Goal: Task Accomplishment & Management: Manage account settings

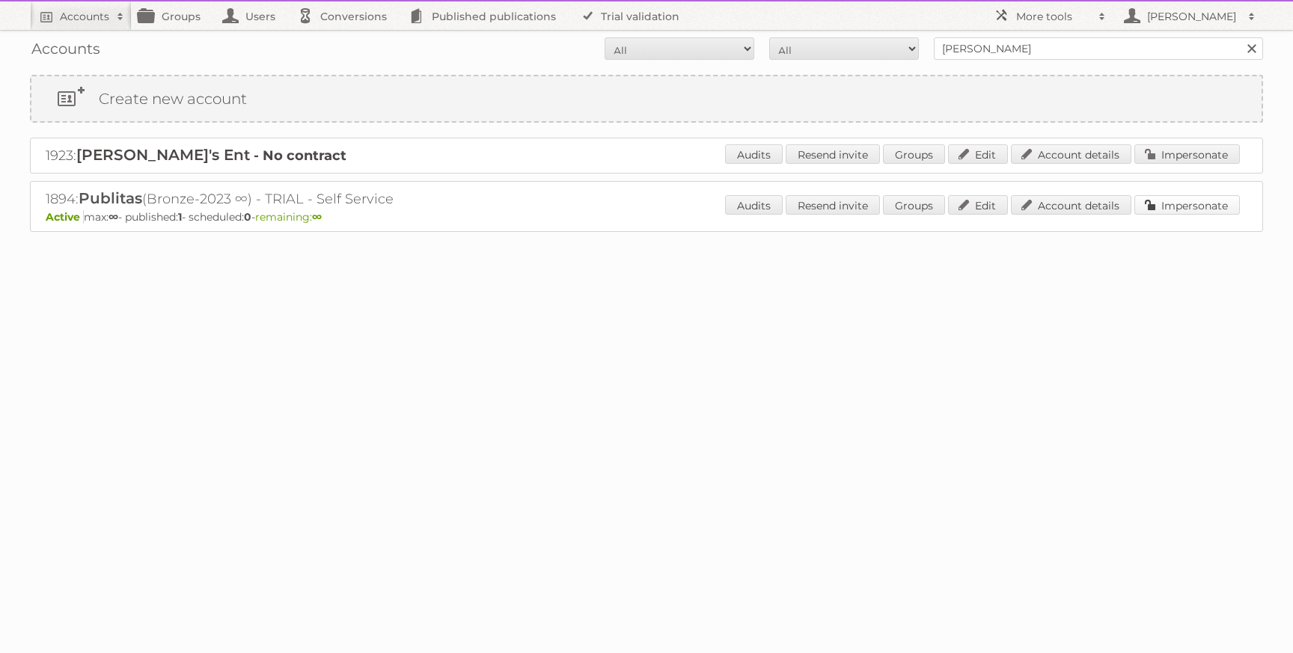
click at [1211, 204] on link "Impersonate" at bounding box center [1186, 204] width 105 height 19
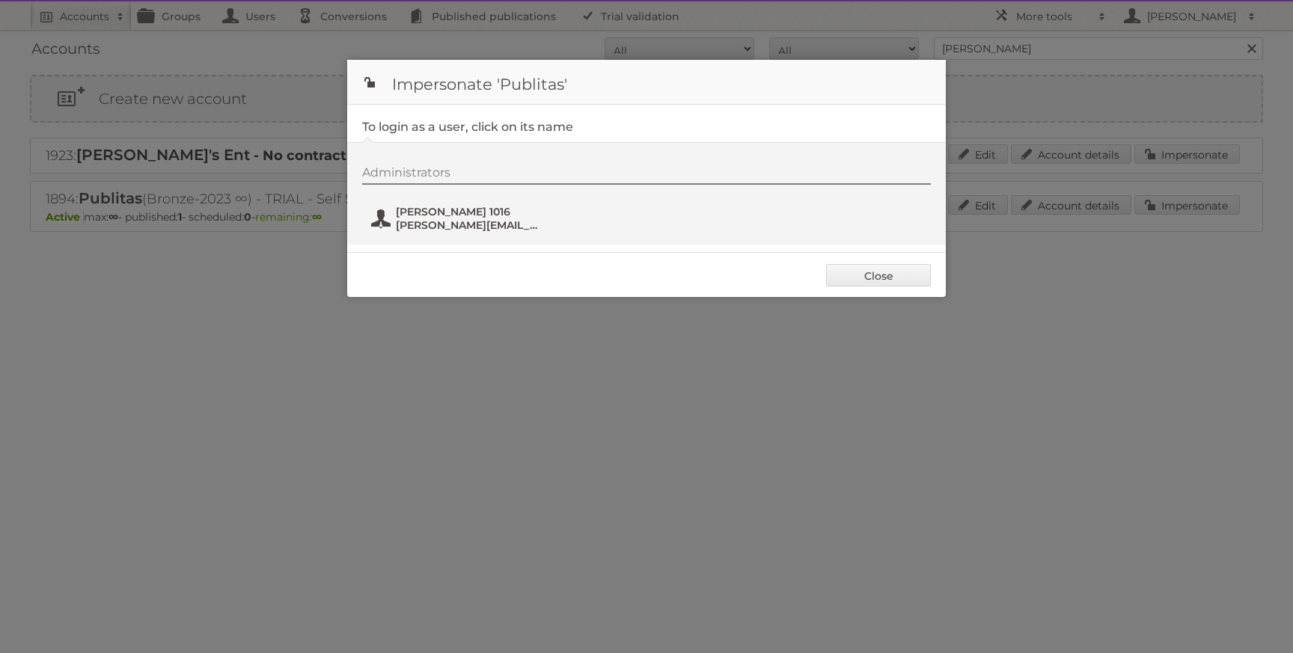
click at [523, 217] on span "Karlo 1016" at bounding box center [468, 211] width 145 height 13
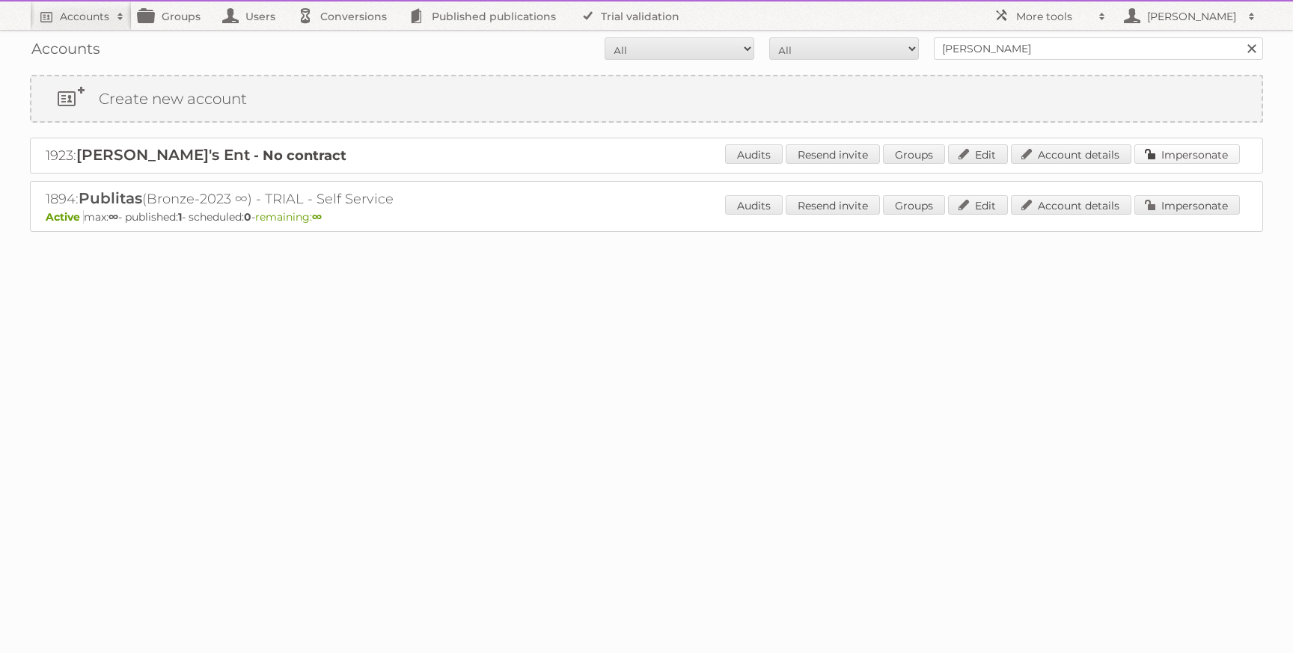
click at [1156, 147] on link "Impersonate" at bounding box center [1186, 153] width 105 height 19
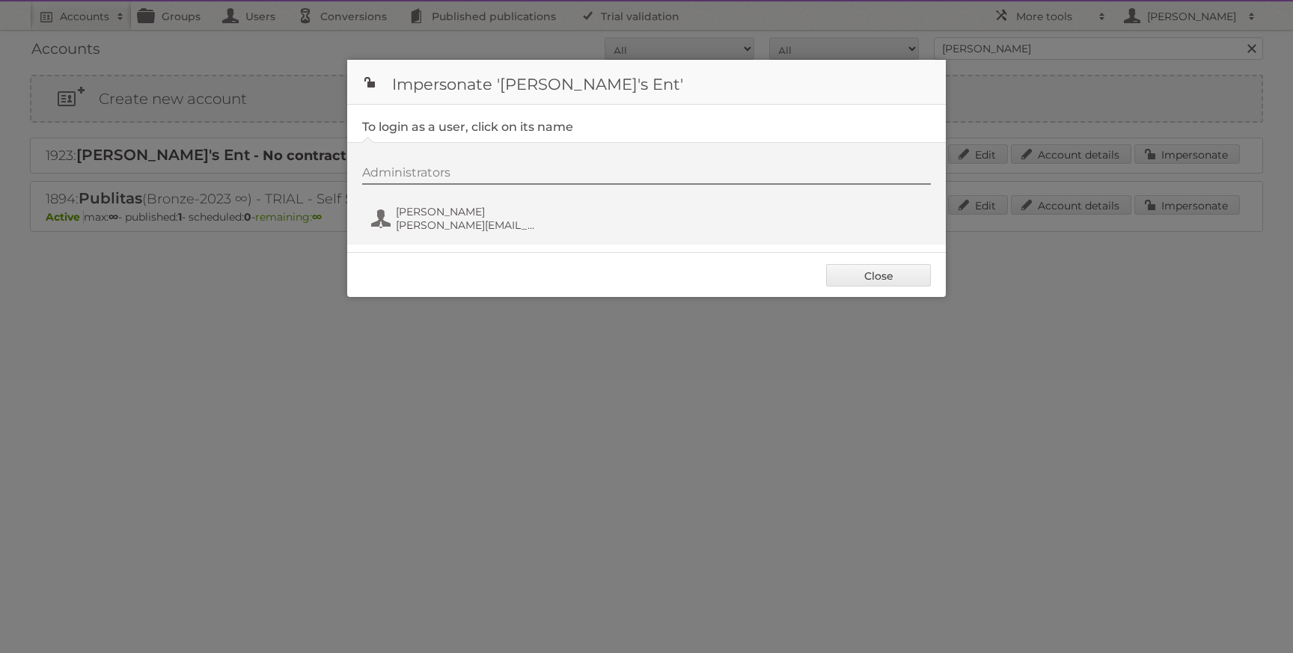
click at [432, 201] on div "Administrators Karlo Simunovic k.simunovic+ent@publitas.com" at bounding box center [654, 201] width 584 height 72
click at [437, 214] on span "[PERSON_NAME]" at bounding box center [468, 211] width 145 height 13
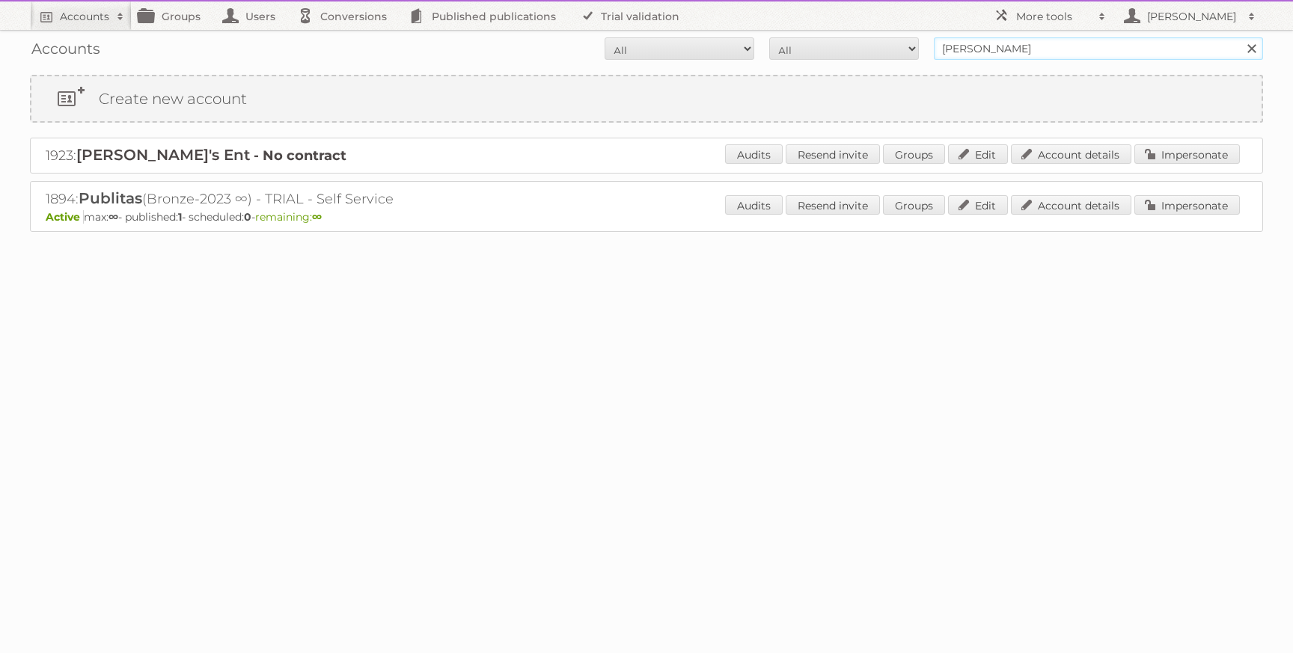
click at [1020, 40] on input "[PERSON_NAME]" at bounding box center [1098, 48] width 329 height 22
type input "qa page"
click at [1240, 37] on input "Search" at bounding box center [1251, 48] width 22 height 22
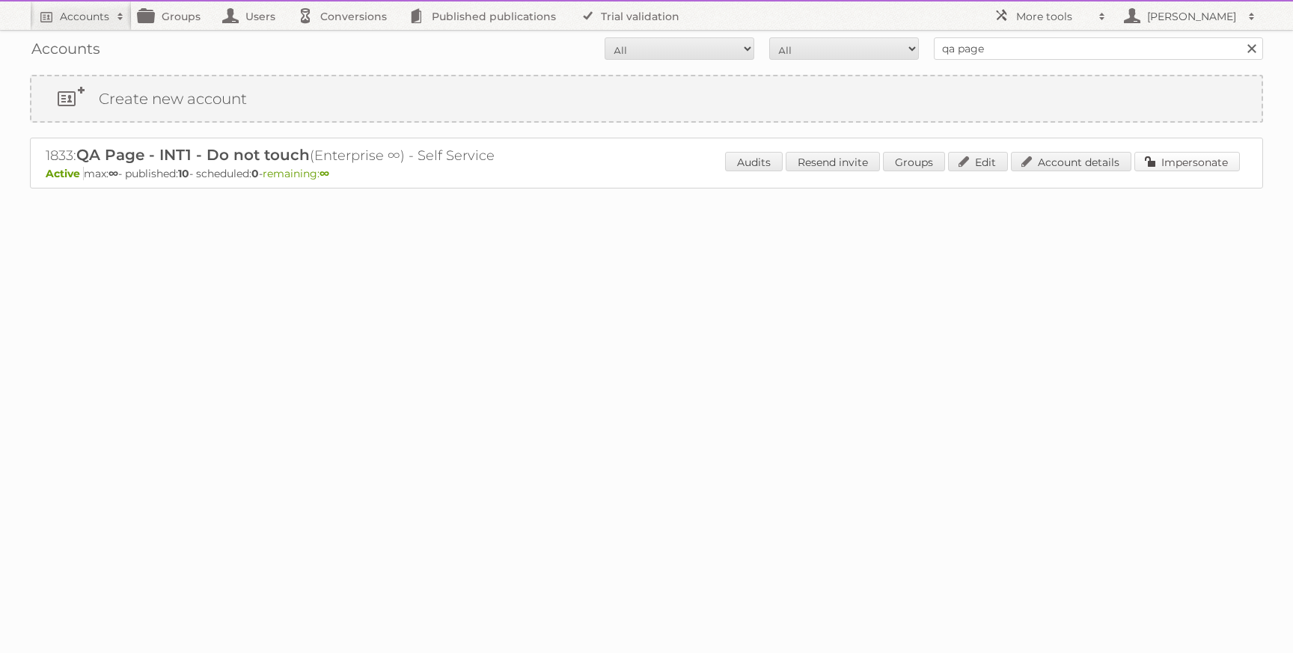
click at [1197, 153] on link "Impersonate" at bounding box center [1186, 161] width 105 height 19
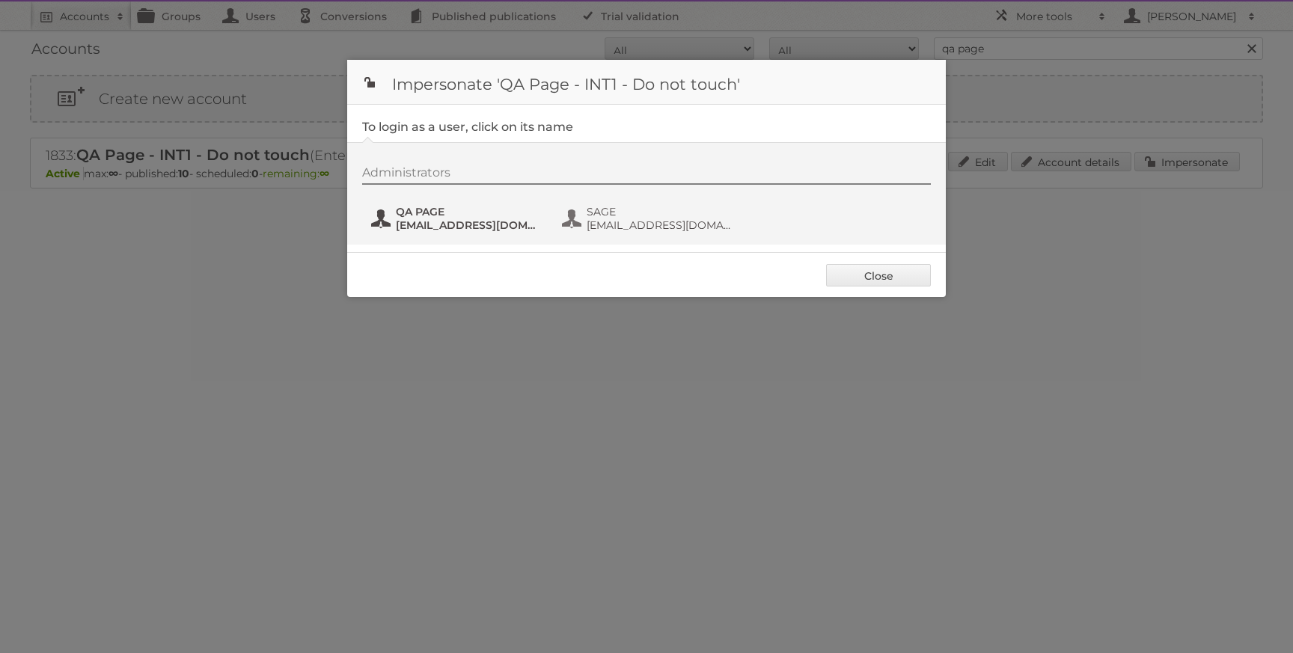
click at [453, 215] on span "QA PAGE" at bounding box center [468, 211] width 145 height 13
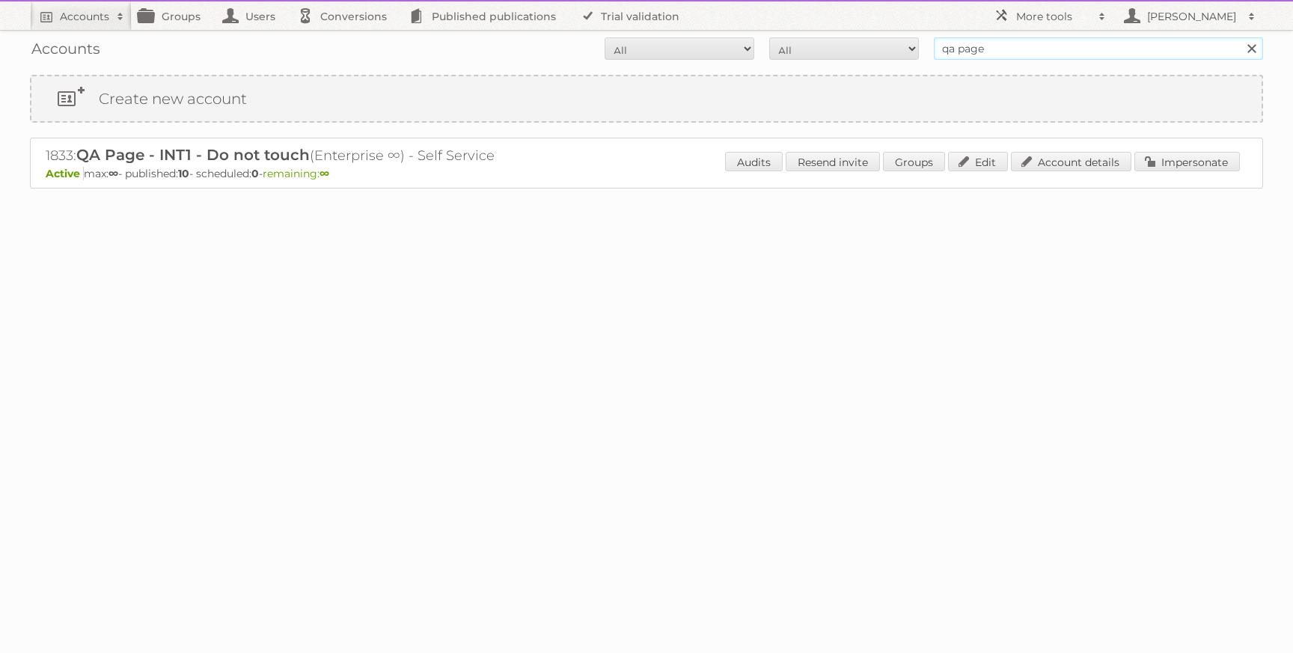
click at [1053, 38] on input "qa page" at bounding box center [1098, 48] width 329 height 22
type input "paolo"
click at [1240, 37] on input "Search" at bounding box center [1251, 48] width 22 height 22
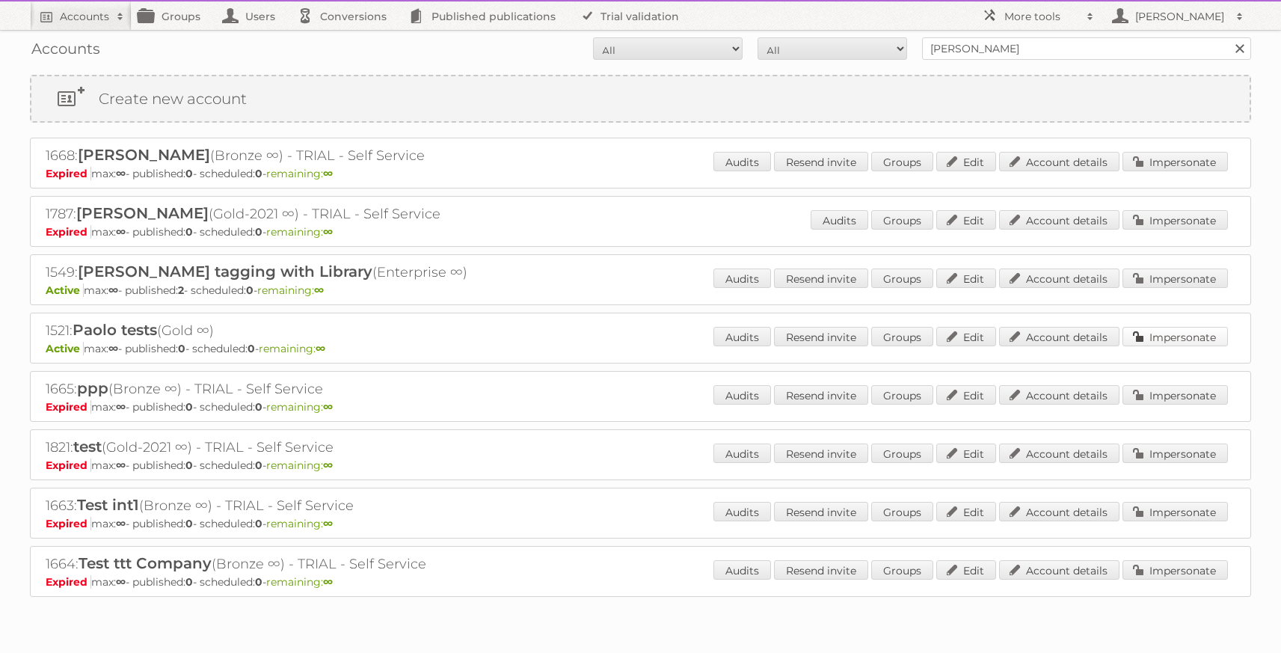
click at [1177, 329] on link "Impersonate" at bounding box center [1175, 336] width 105 height 19
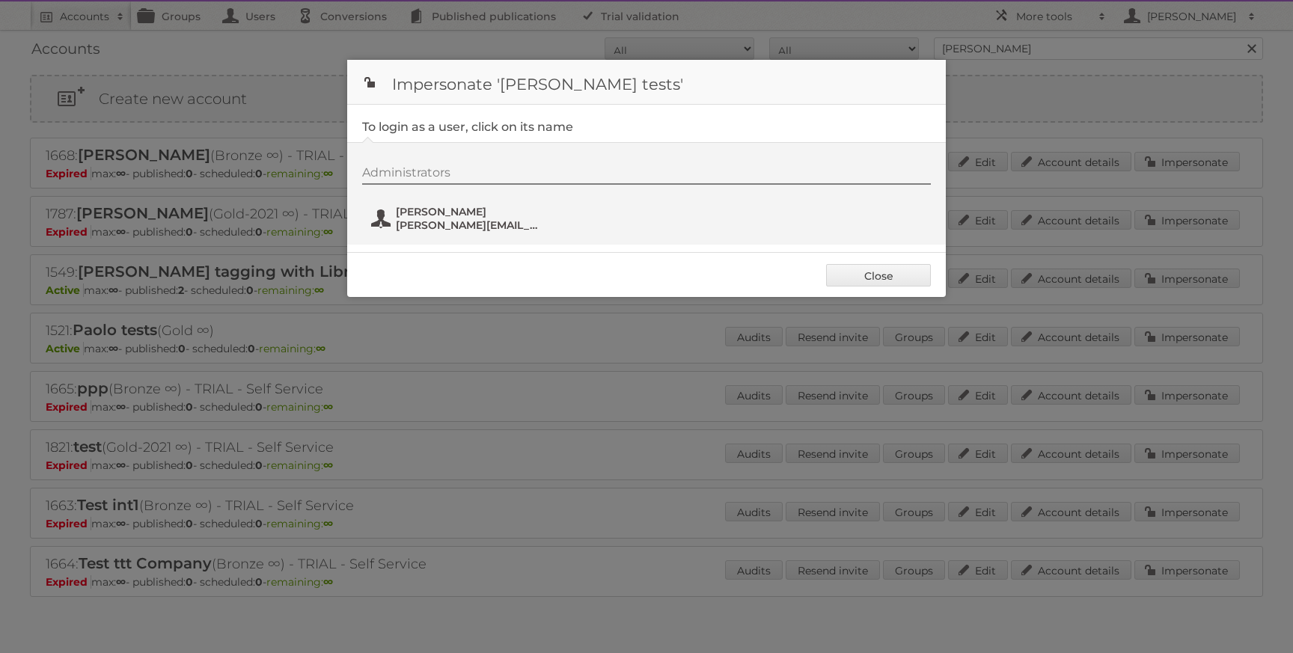
click at [402, 225] on span "paolo@publitas.com" at bounding box center [468, 224] width 145 height 13
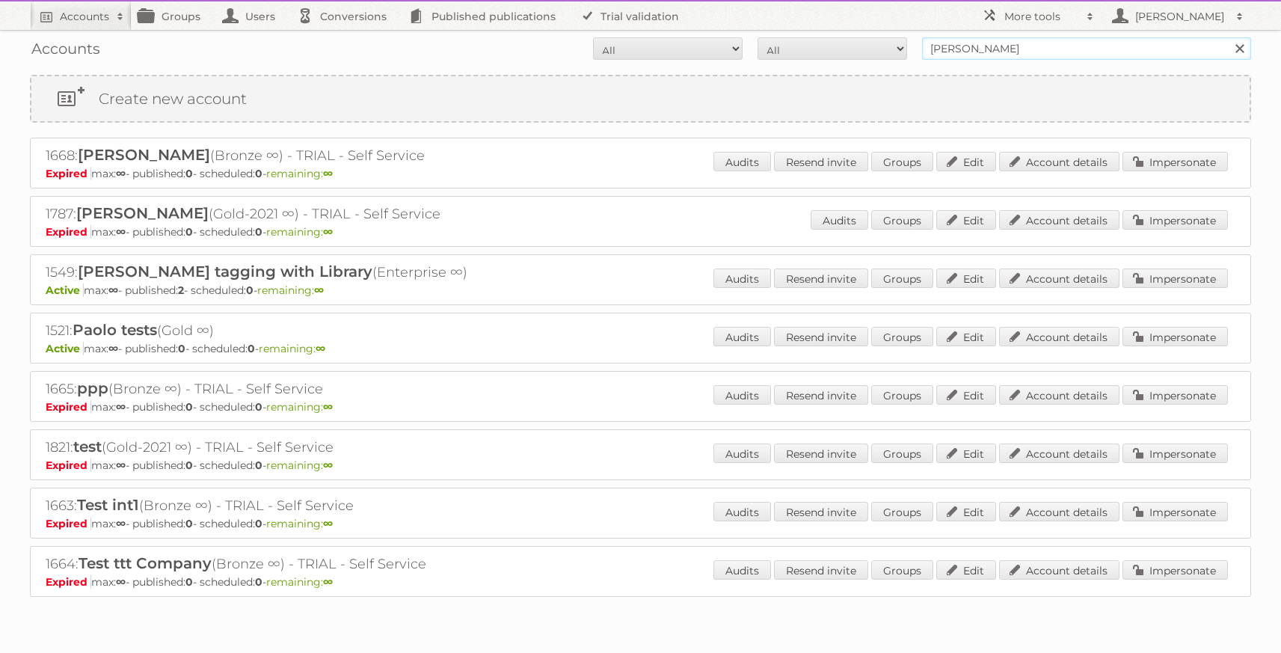
click at [979, 43] on input "paolo" at bounding box center [1086, 48] width 329 height 22
type input "adaptive"
click at [1228, 37] on input "Search" at bounding box center [1239, 48] width 22 height 22
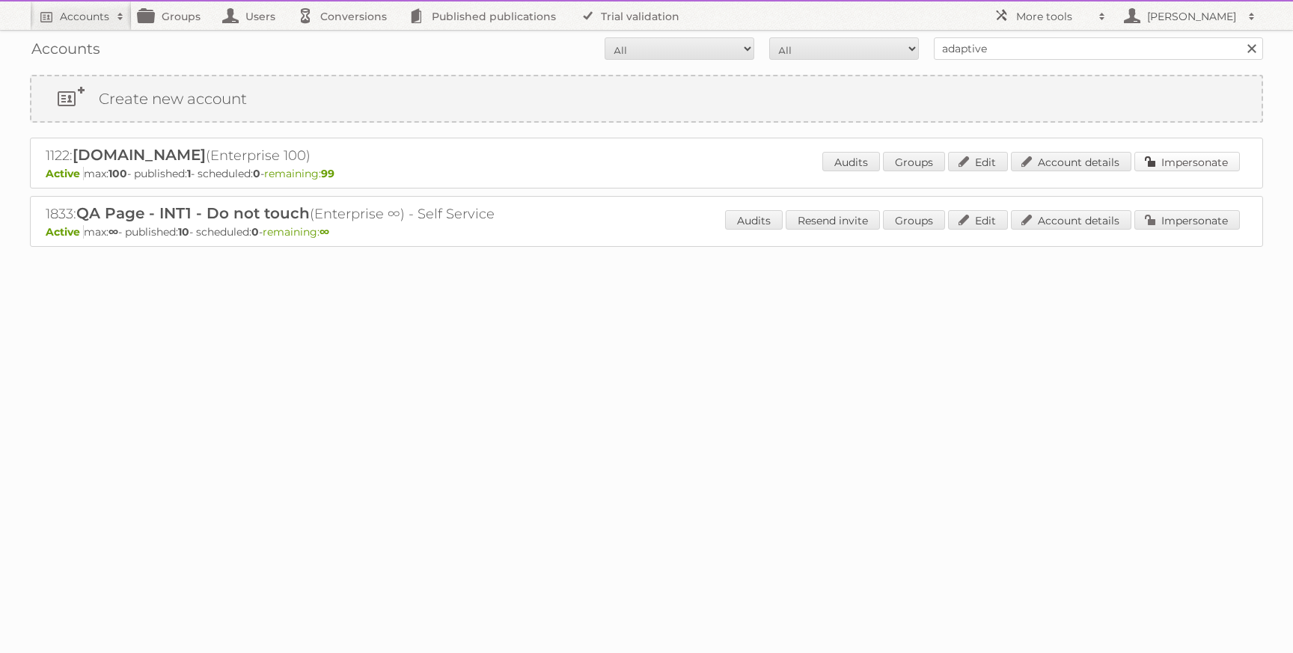
click at [1192, 156] on link "Impersonate" at bounding box center [1186, 161] width 105 height 19
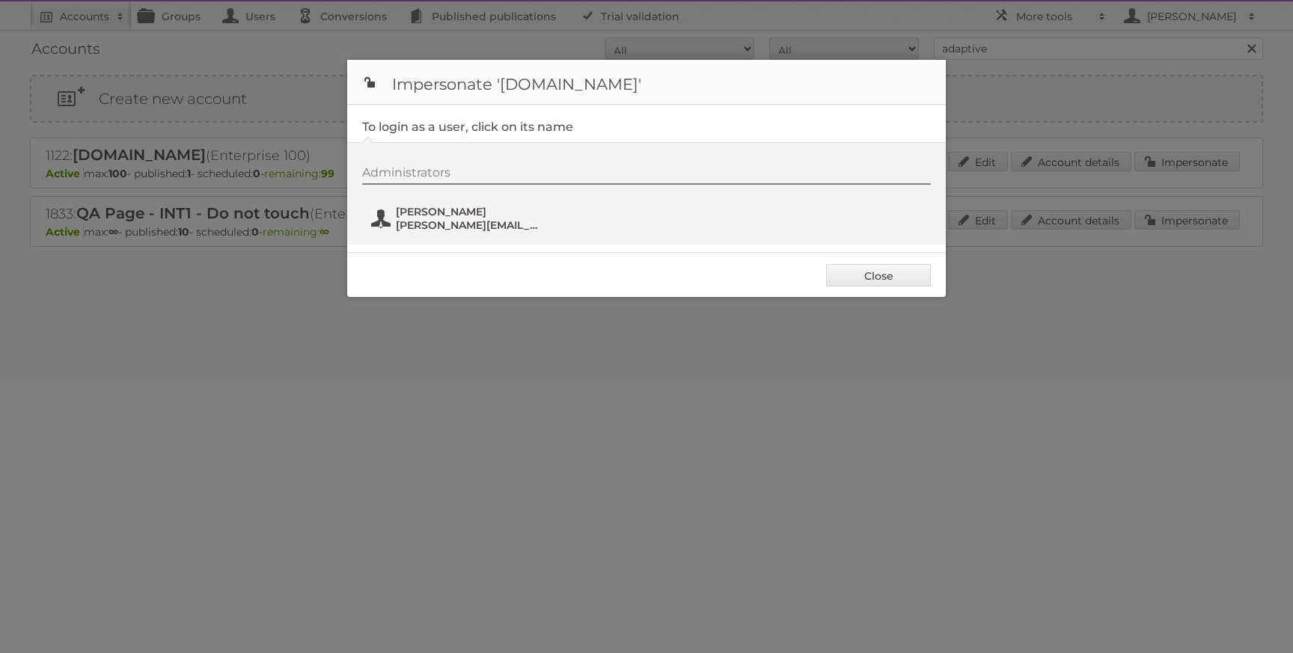
click at [397, 218] on span "alejandro@publitas.com" at bounding box center [468, 224] width 145 height 13
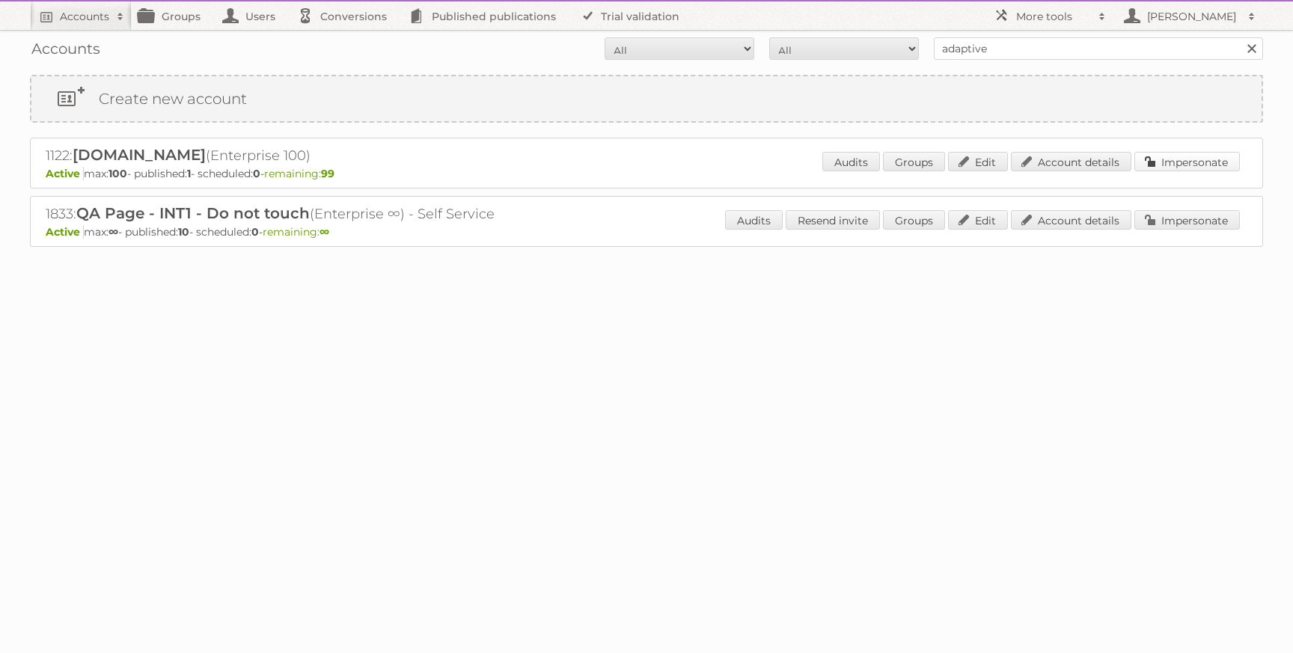
click at [1160, 156] on link "Impersonate" at bounding box center [1186, 161] width 105 height 19
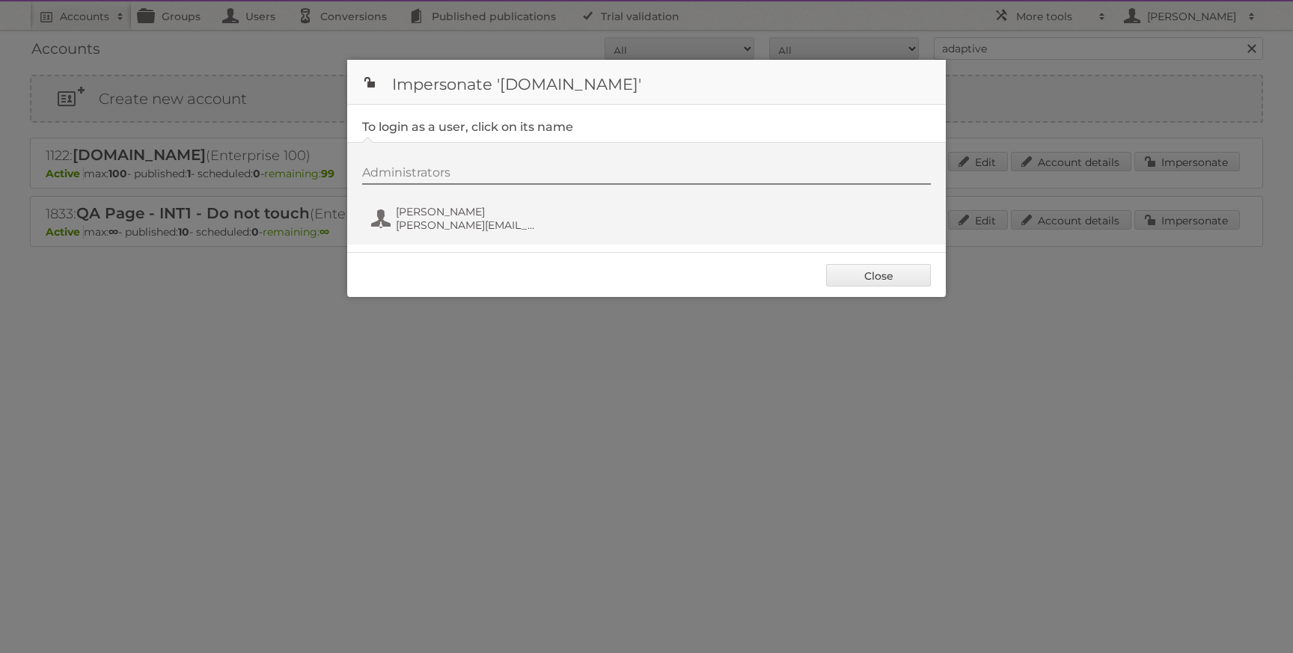
click at [465, 233] on div "Administrators Alejandro Mansor alejandro@publitas.com" at bounding box center [654, 201] width 584 height 72
click at [465, 225] on span "alejandro@publitas.com" at bounding box center [468, 224] width 145 height 13
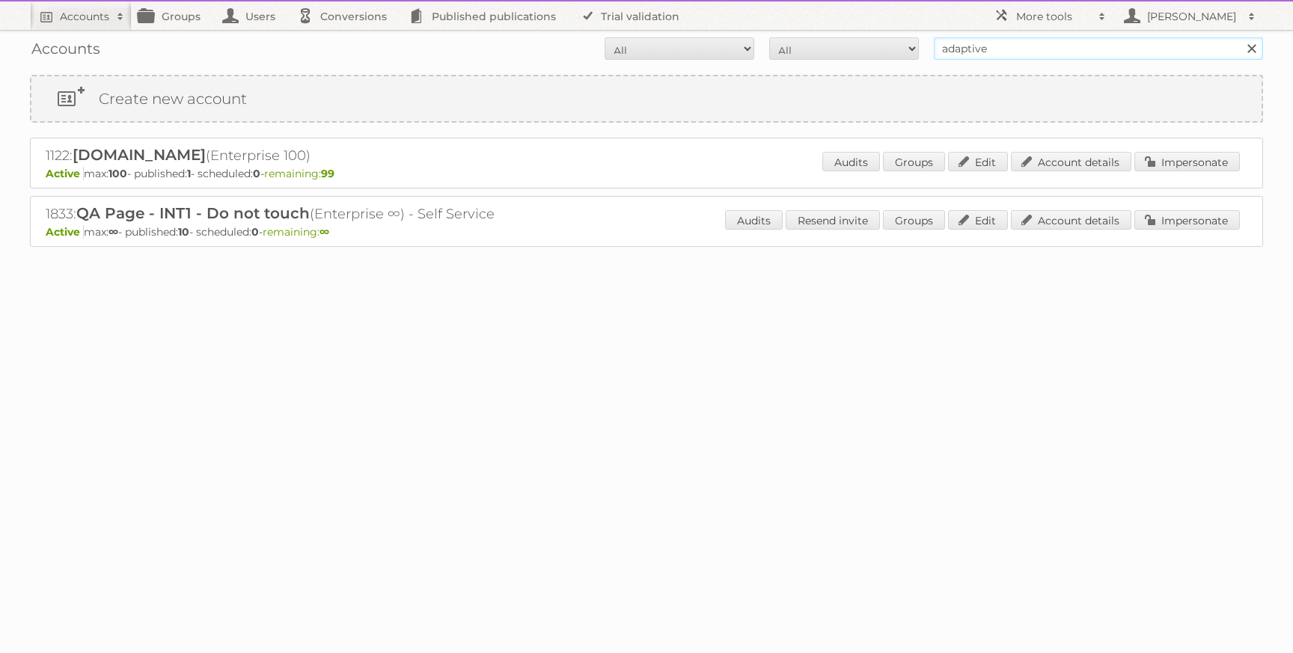
click at [1040, 50] on input "adaptive" at bounding box center [1098, 48] width 329 height 22
click at [1040, 49] on input "adaptive" at bounding box center [1098, 48] width 329 height 22
type input "[PERSON_NAME]"
click at [1240, 37] on input "Search" at bounding box center [1251, 48] width 22 height 22
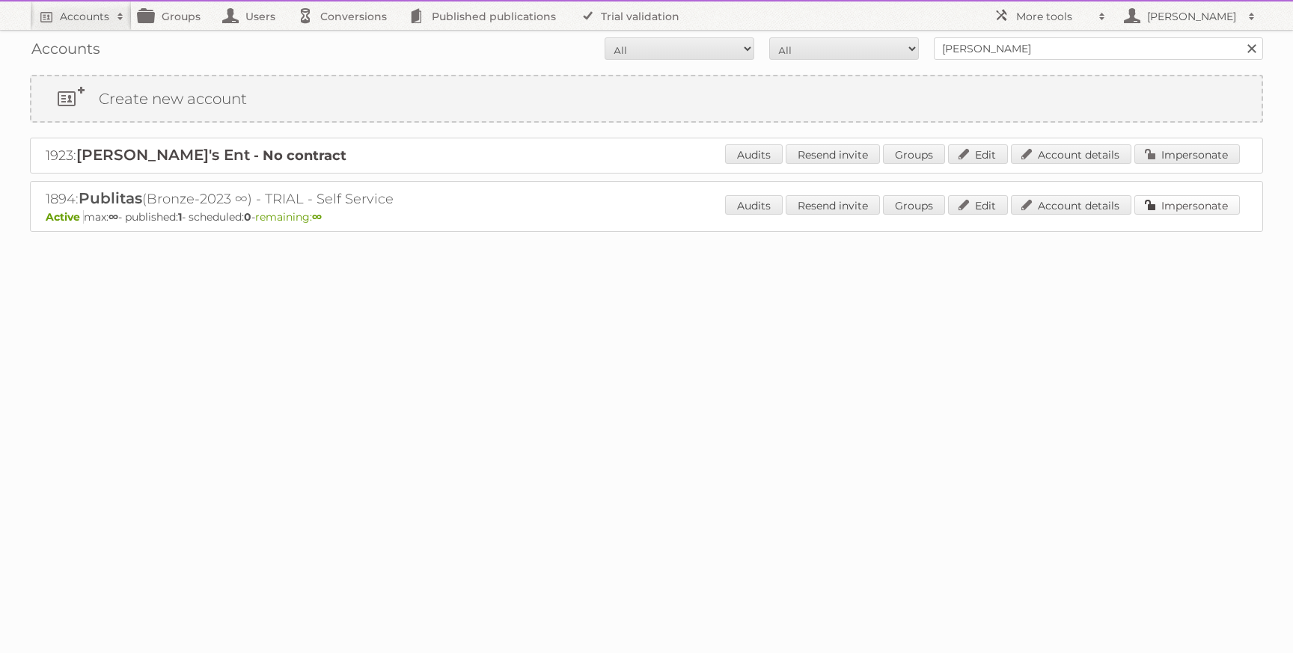
click at [1218, 203] on link "Impersonate" at bounding box center [1186, 204] width 105 height 19
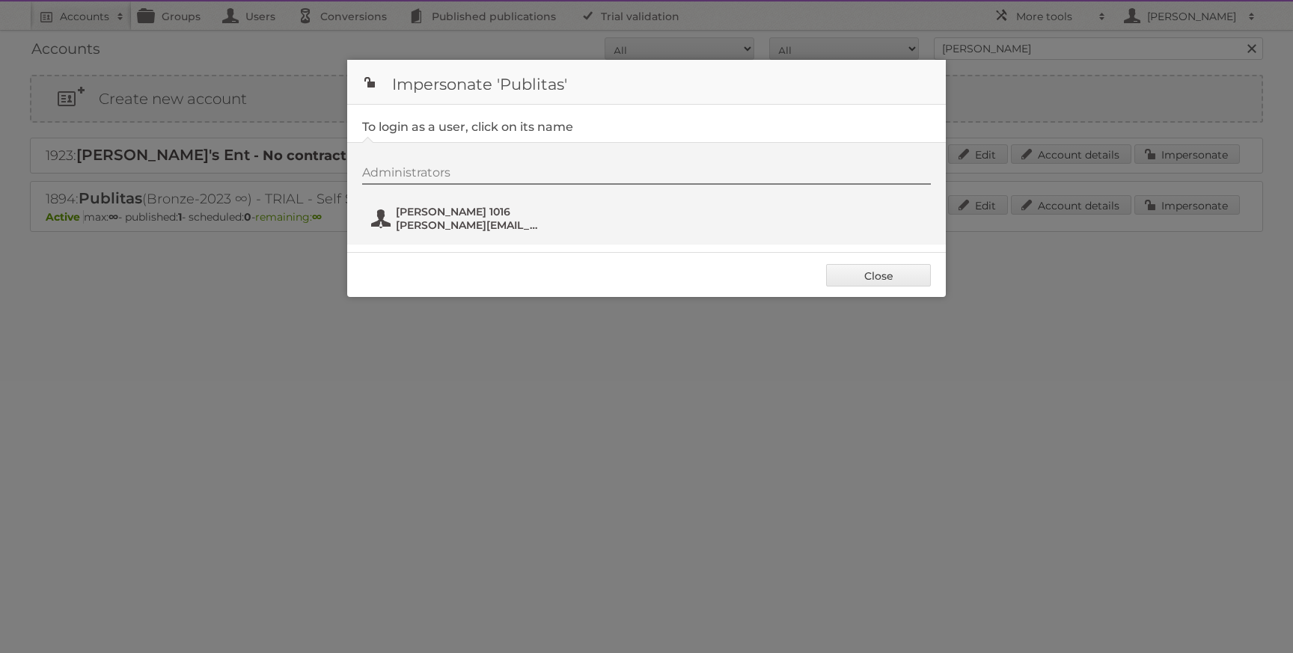
click at [471, 215] on span "[PERSON_NAME] 1016" at bounding box center [468, 211] width 145 height 13
